Goal: Transaction & Acquisition: Purchase product/service

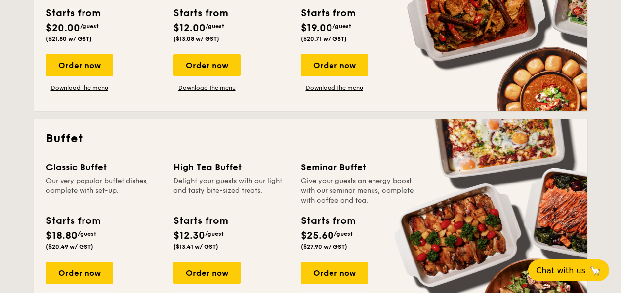
scroll to position [164, 0]
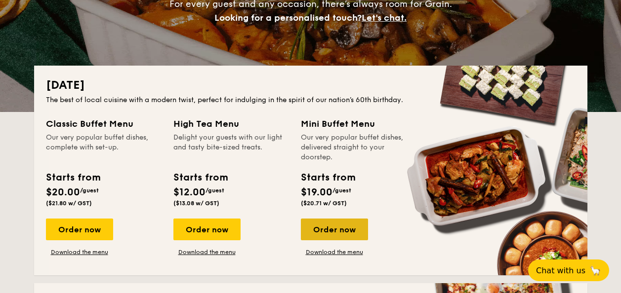
click at [338, 229] on div "Order now" at bounding box center [334, 230] width 67 height 22
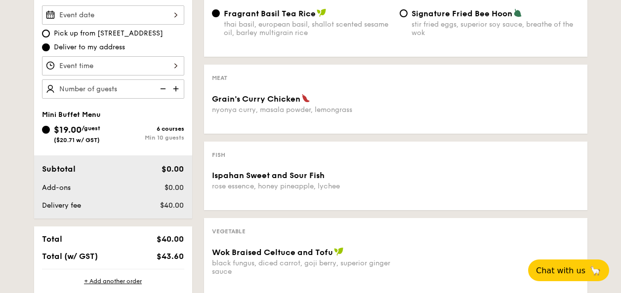
scroll to position [328, 0]
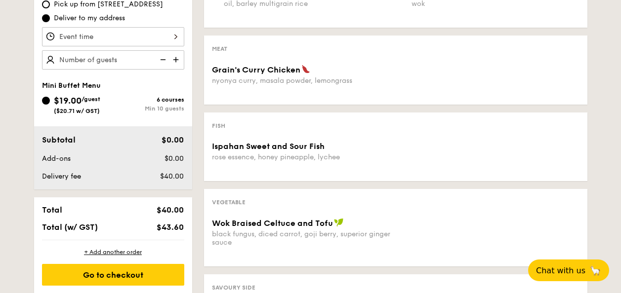
click at [178, 61] on img at bounding box center [176, 59] width 15 height 19
click at [176, 61] on img at bounding box center [176, 59] width 15 height 19
click at [164, 61] on img at bounding box center [162, 59] width 15 height 19
type input "10 guests"
click at [165, 62] on img at bounding box center [162, 59] width 15 height 19
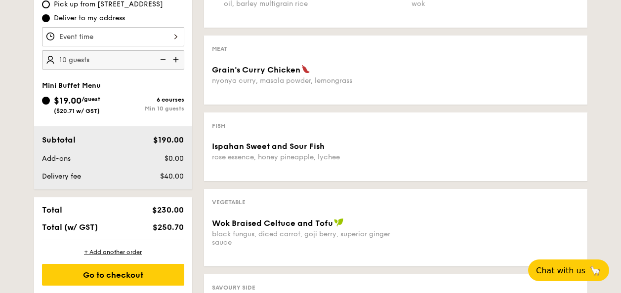
click at [163, 61] on img at bounding box center [162, 59] width 15 height 19
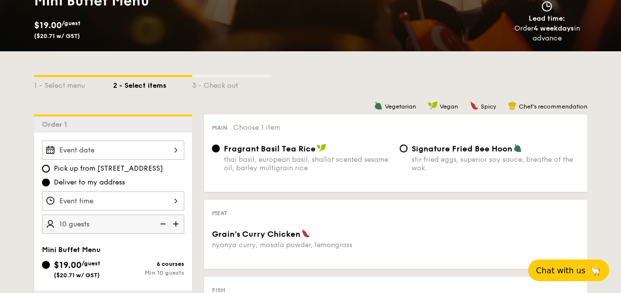
scroll to position [0, 0]
